Goal: Task Accomplishment & Management: Manage account settings

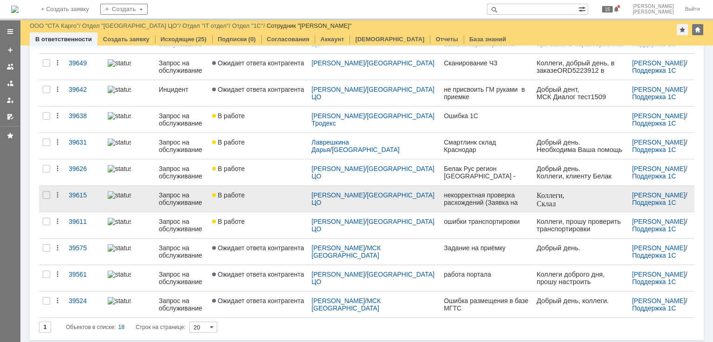
click at [264, 197] on div "В работе" at bounding box center [258, 195] width 92 height 7
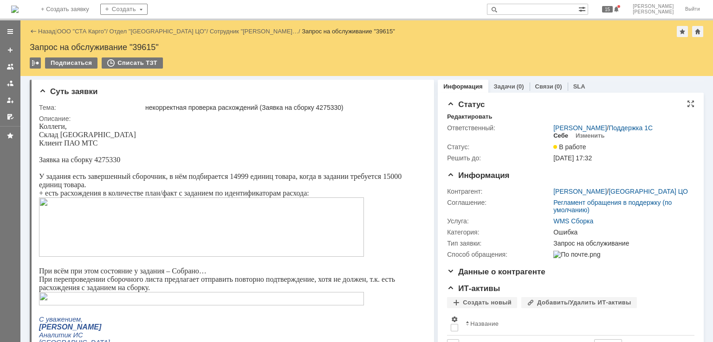
click at [556, 135] on div "Себе" at bounding box center [560, 135] width 15 height 7
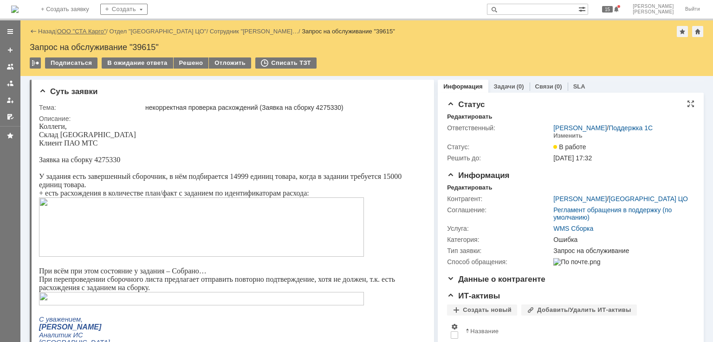
click at [84, 28] on link "ООО "СТА Карго"" at bounding box center [81, 31] width 49 height 7
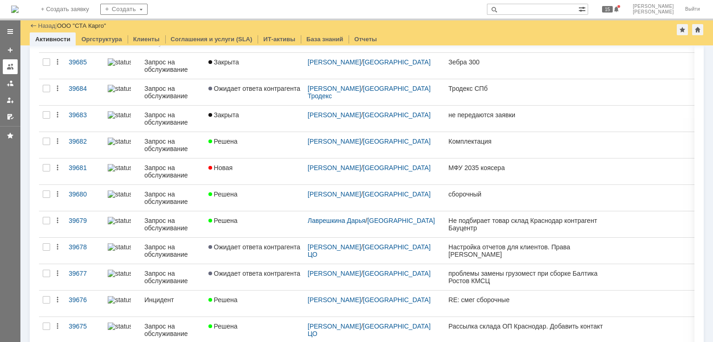
click at [13, 72] on link at bounding box center [10, 66] width 15 height 15
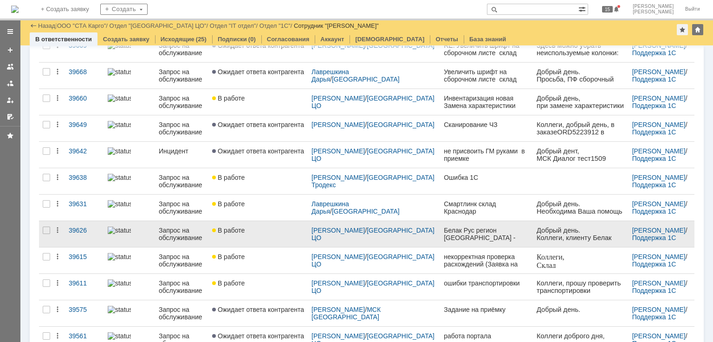
click at [263, 229] on div "В работе" at bounding box center [258, 230] width 92 height 7
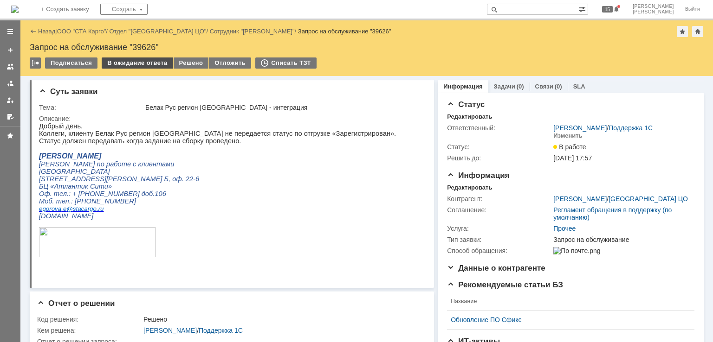
click at [142, 61] on div "В ожидание ответа" at bounding box center [137, 63] width 71 height 11
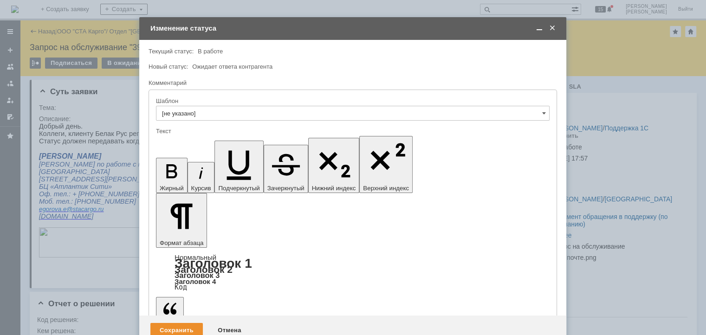
click at [160, 323] on div "Сохранить" at bounding box center [176, 330] width 52 height 15
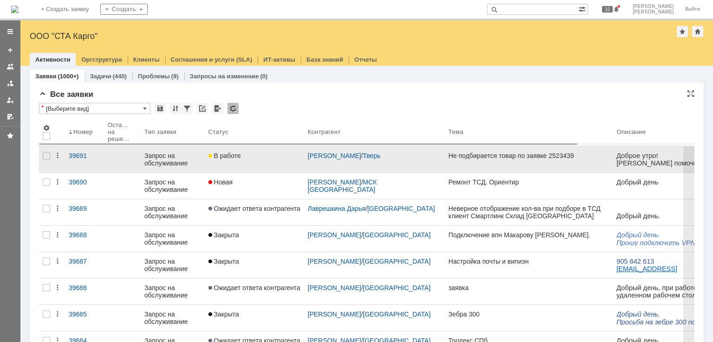
click at [270, 150] on link "В работе" at bounding box center [254, 160] width 99 height 26
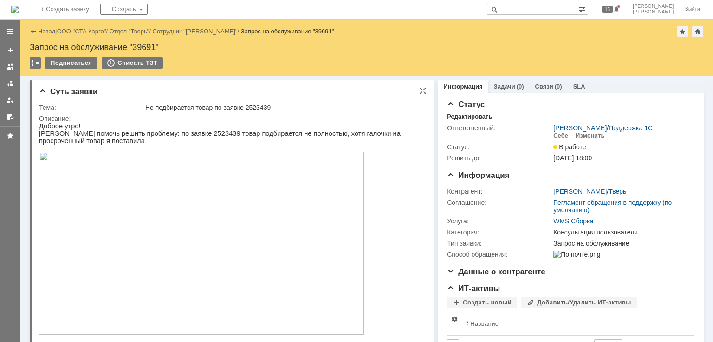
click at [213, 168] on img at bounding box center [201, 243] width 325 height 183
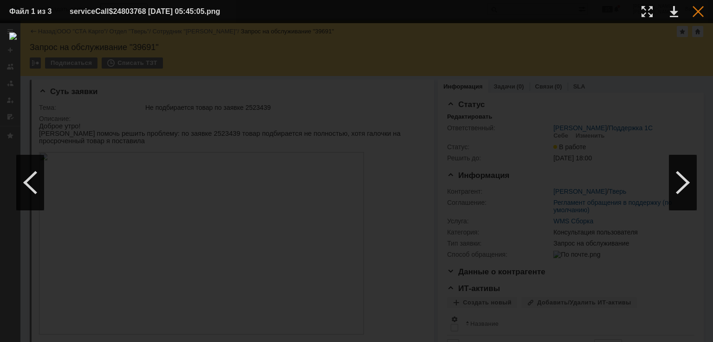
click at [695, 10] on div at bounding box center [697, 11] width 11 height 11
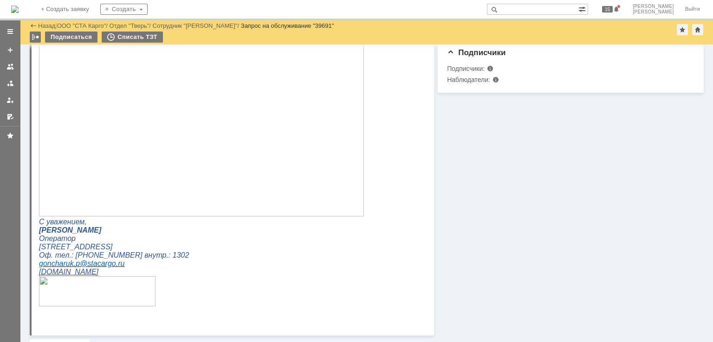
scroll to position [349, 0]
